Goal: Task Accomplishment & Management: Complete application form

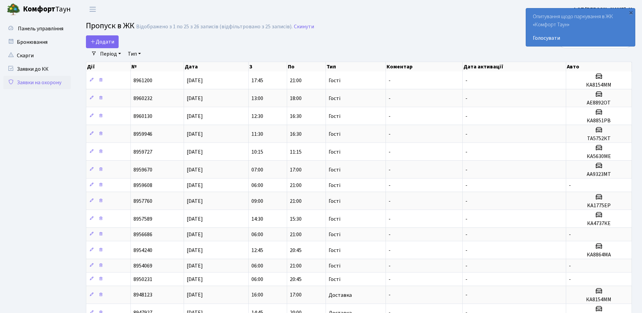
select select "25"
click at [631, 14] on div "×" at bounding box center [630, 12] width 7 height 7
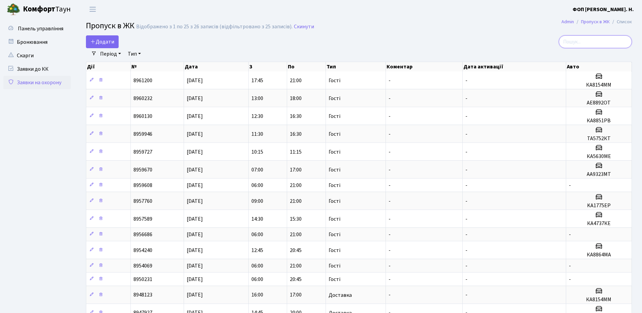
click at [583, 41] on input "search" at bounding box center [594, 41] width 73 height 13
click at [108, 39] on span "Додати" at bounding box center [102, 41] width 24 height 7
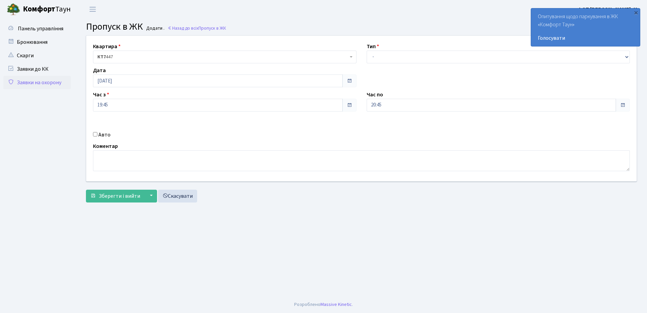
click at [106, 135] on label "Авто" at bounding box center [104, 135] width 12 height 8
click at [97, 135] on input "Авто" at bounding box center [95, 134] width 4 height 4
checkbox input "true"
click at [403, 131] on input "text" at bounding box center [497, 129] width 263 height 13
click at [404, 130] on input "ка4545аі" at bounding box center [497, 129] width 263 height 13
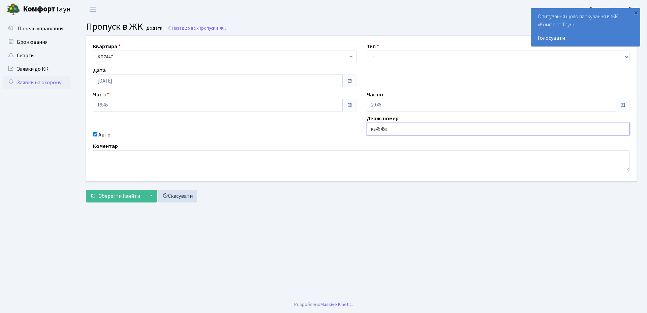
type input "ка4545аі"
click at [393, 59] on select "- Доставка Таксі Гості Сервіс" at bounding box center [497, 57] width 263 height 13
select select "3"
click at [366, 51] on select "- Доставка Таксі Гості Сервіс" at bounding box center [497, 57] width 263 height 13
click at [387, 103] on input "20:45" at bounding box center [491, 105] width 250 height 13
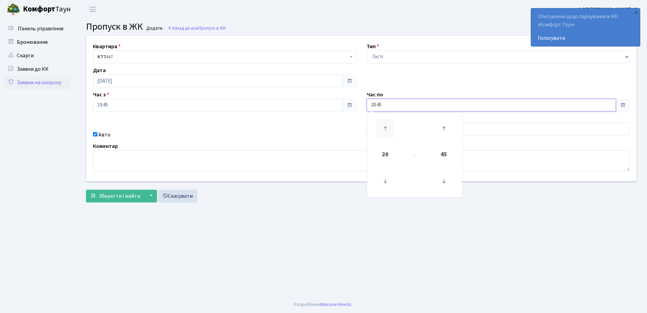
click at [385, 125] on icon at bounding box center [385, 128] width 18 height 18
click at [450, 182] on icon at bounding box center [443, 181] width 18 height 18
type input "21:00"
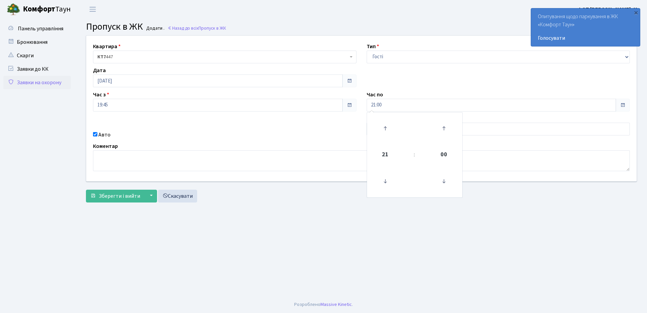
click at [282, 229] on main "Admin Пропуск в ЖК Додати Пропуск в ЖК Додати . Назад до всіх Пропуск в ЖК Квар…" at bounding box center [361, 158] width 571 height 278
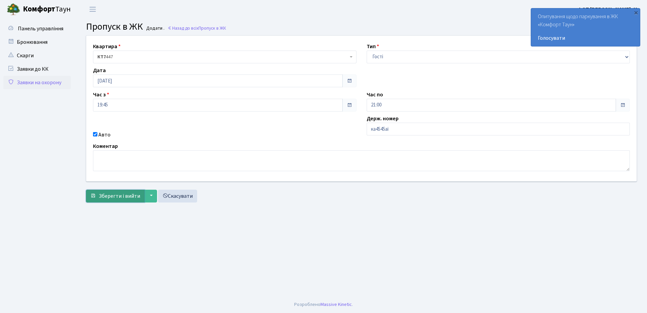
click at [122, 198] on span "Зберегти і вийти" at bounding box center [119, 195] width 41 height 7
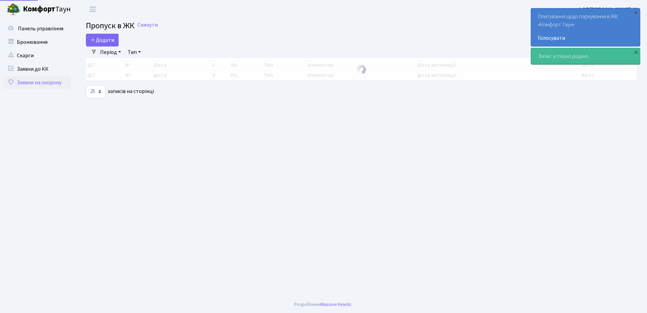
select select "25"
